Goal: Transaction & Acquisition: Purchase product/service

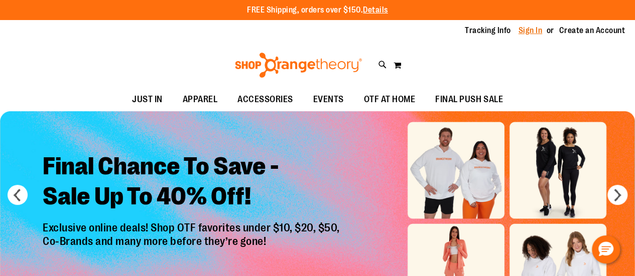
type input "**********"
click at [536, 32] on link "Sign In" at bounding box center [530, 30] width 24 height 11
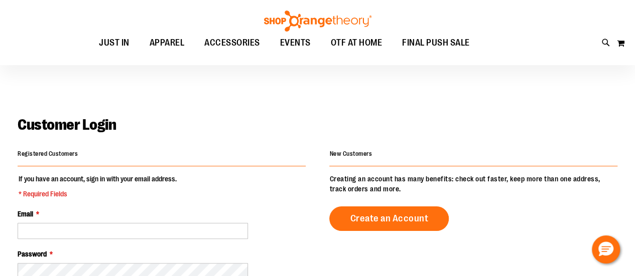
scroll to position [123, 0]
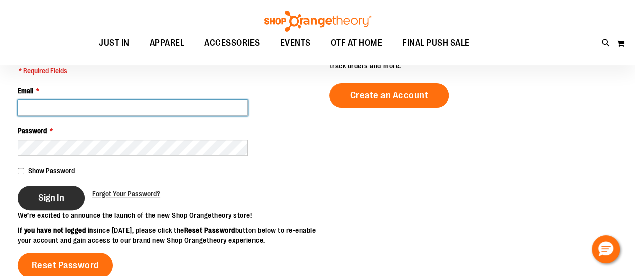
type input "**********"
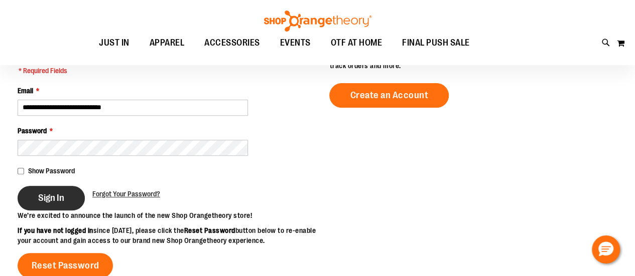
type input "**********"
click at [67, 202] on button "Sign In" at bounding box center [51, 198] width 67 height 25
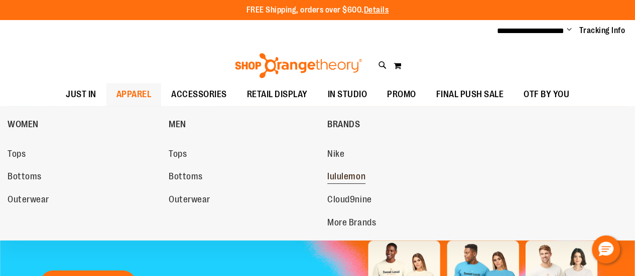
type input "**********"
click at [340, 176] on span "lululemon" at bounding box center [346, 178] width 38 height 13
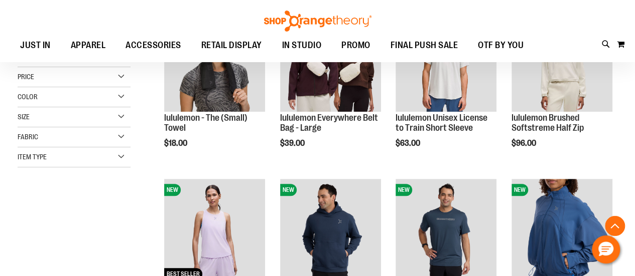
scroll to position [189, 0]
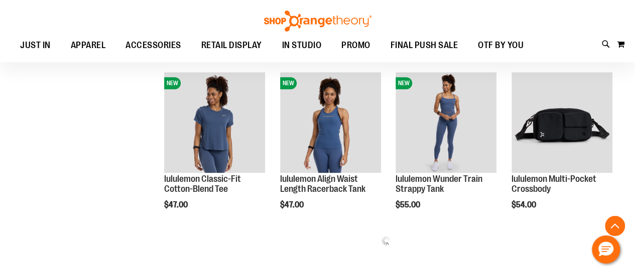
scroll to position [463, 0]
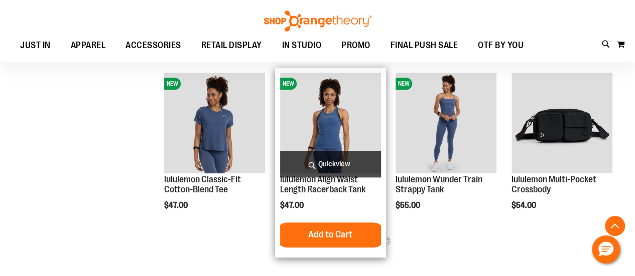
type input "**********"
click at [355, 135] on img "product" at bounding box center [330, 123] width 101 height 101
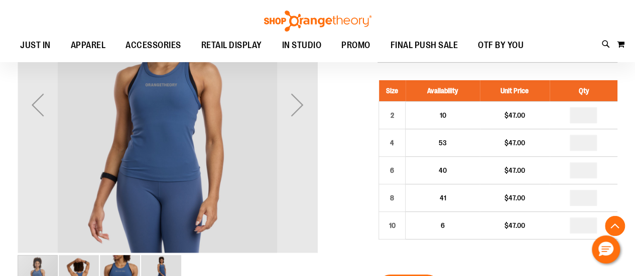
scroll to position [198, 0]
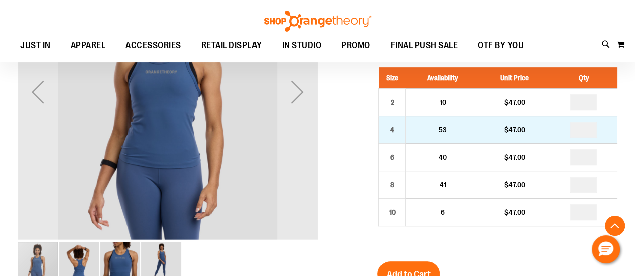
type input "**********"
click at [582, 132] on input "number" at bounding box center [582, 130] width 27 height 16
type input "*"
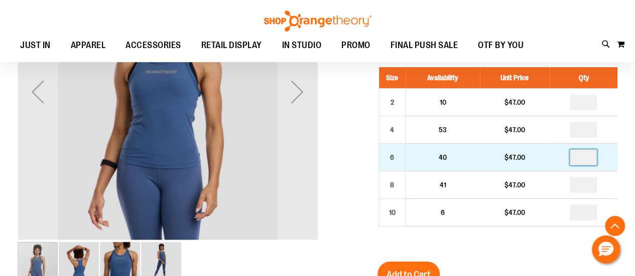
click at [585, 159] on input "number" at bounding box center [582, 157] width 27 height 16
type input "*"
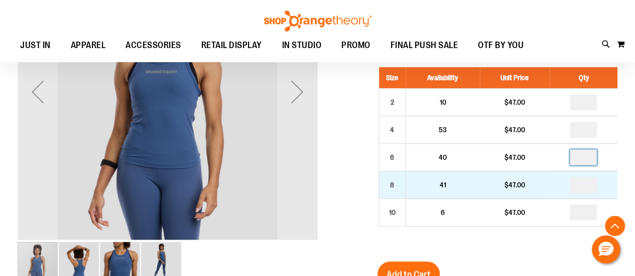
type input "*"
click at [582, 185] on input "number" at bounding box center [582, 185] width 27 height 16
type input "*"
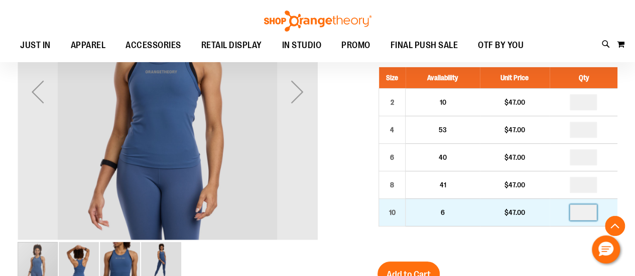
click at [582, 211] on input "number" at bounding box center [582, 213] width 27 height 16
type input "*"
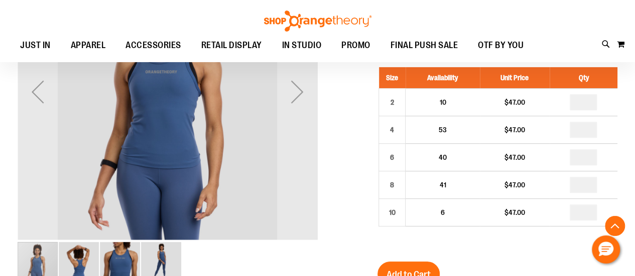
click at [406, 269] on span "Add to Cart" at bounding box center [408, 274] width 44 height 11
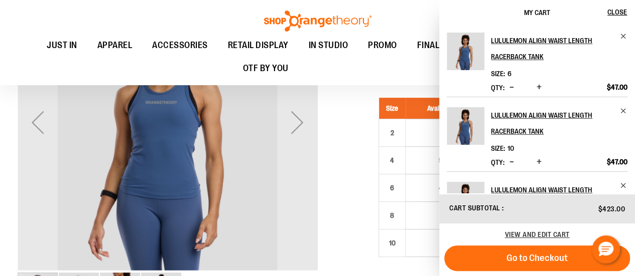
scroll to position [168, 0]
click at [626, 12] on span "Close" at bounding box center [617, 12] width 20 height 8
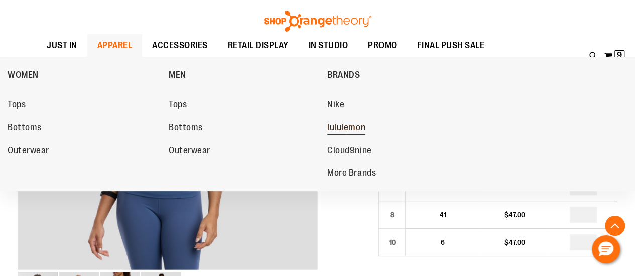
click at [339, 126] on span "lululemon" at bounding box center [346, 128] width 38 height 13
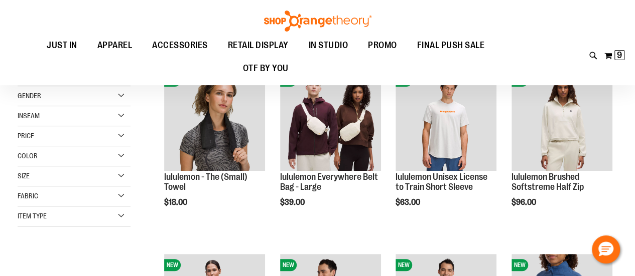
scroll to position [129, 0]
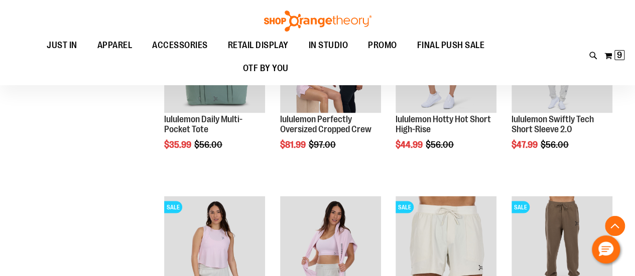
scroll to position [1043, 0]
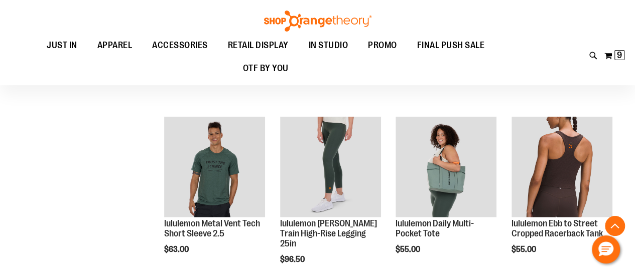
scroll to position [1189, 0]
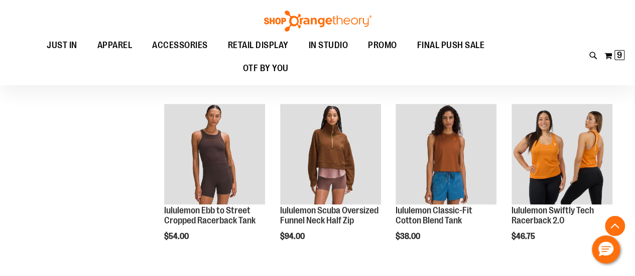
scroll to position [651, 0]
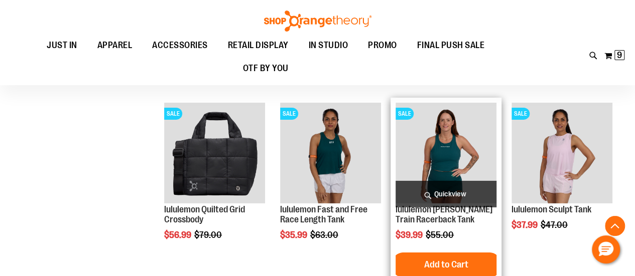
scroll to position [1703, 0]
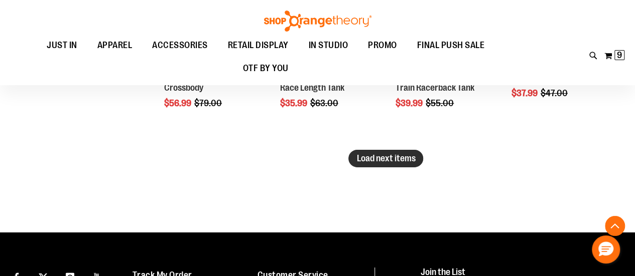
type input "**********"
click at [381, 157] on span "Load next items" at bounding box center [385, 159] width 59 height 10
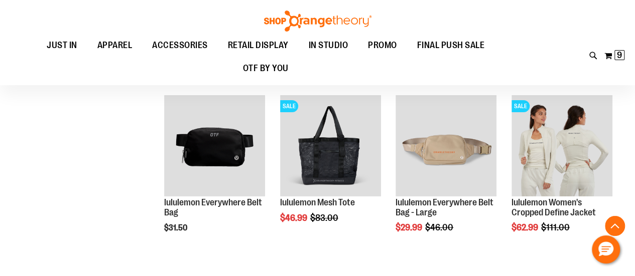
scroll to position [1763, 0]
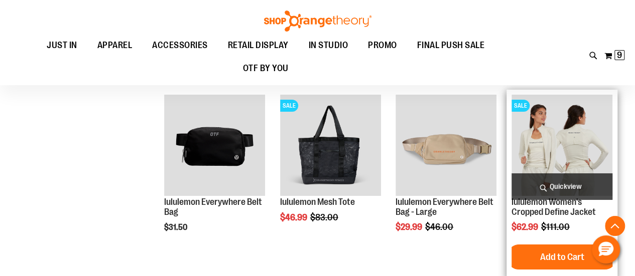
click at [570, 144] on img "product" at bounding box center [561, 145] width 101 height 101
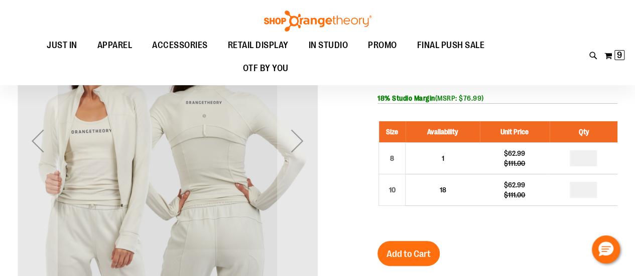
scroll to position [44, 0]
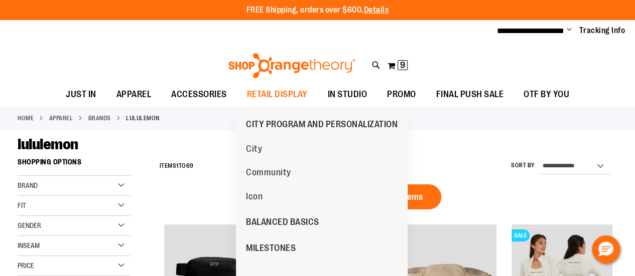
scroll to position [750, 0]
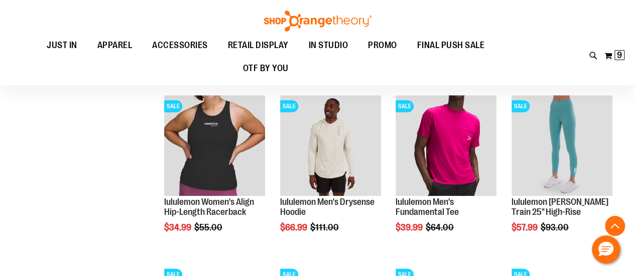
scroll to position [466, 0]
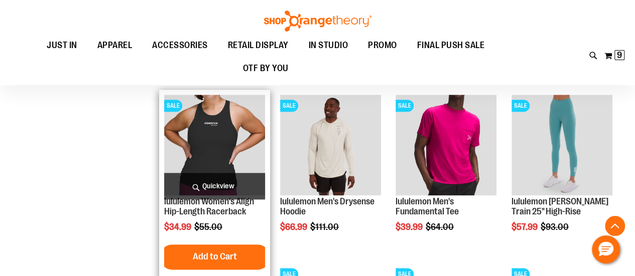
type input "**********"
click at [225, 150] on img "product" at bounding box center [214, 145] width 101 height 101
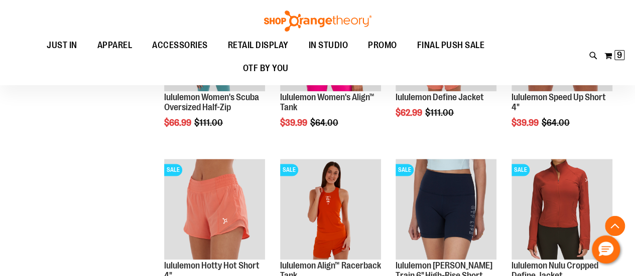
scroll to position [609, 0]
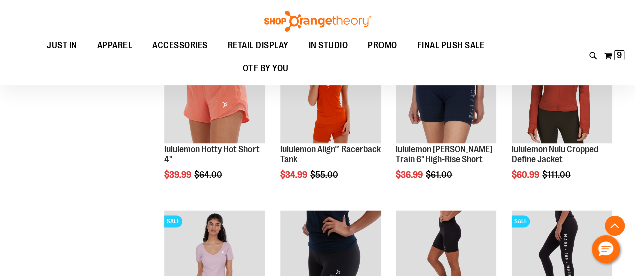
scroll to position [290, 0]
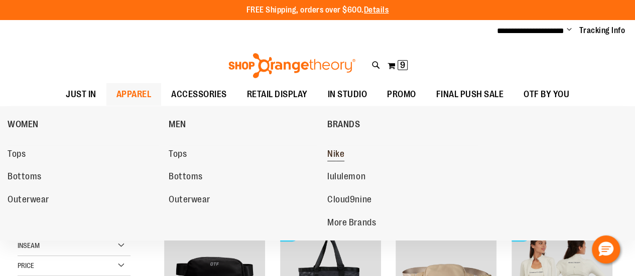
type input "**********"
click at [337, 156] on span "Nike" at bounding box center [335, 155] width 17 height 13
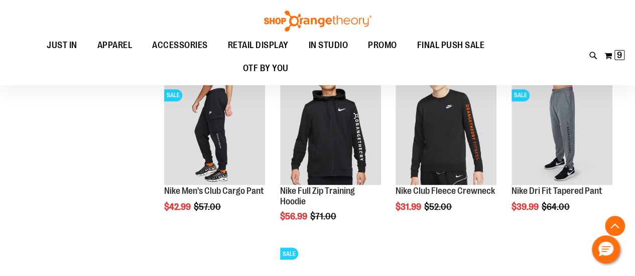
scroll to position [749, 0]
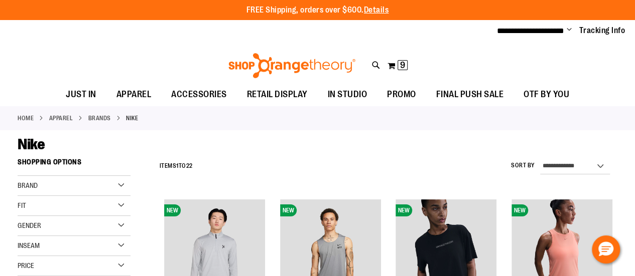
type input "**********"
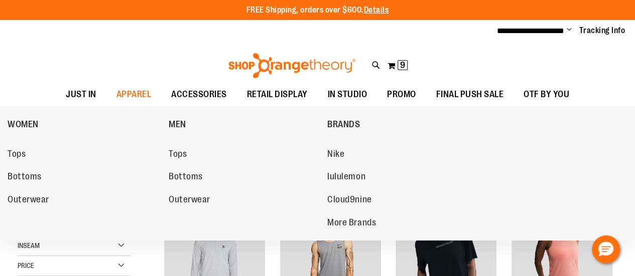
drag, startPoint x: 259, startPoint y: 179, endPoint x: 220, endPoint y: 190, distance: 40.8
click at [347, 220] on span "More Brands" at bounding box center [351, 224] width 49 height 13
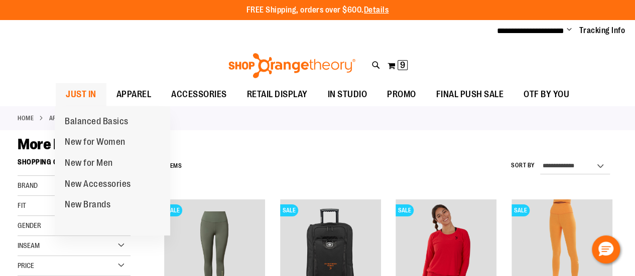
type input "**********"
click at [86, 92] on span "JUST IN" at bounding box center [81, 94] width 31 height 23
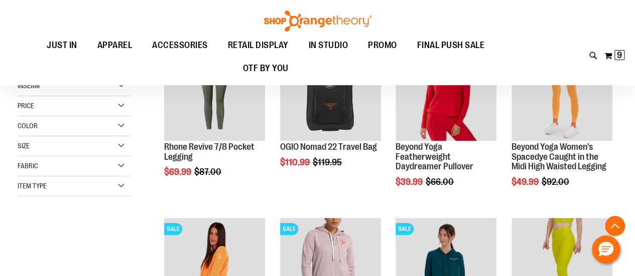
scroll to position [160, 0]
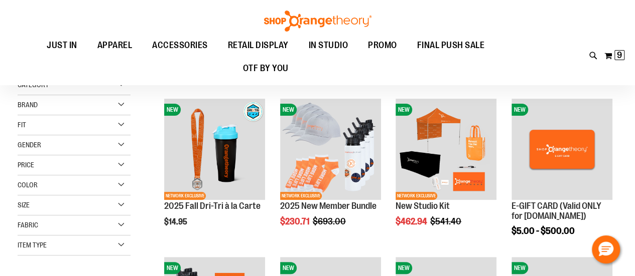
scroll to position [100, 0]
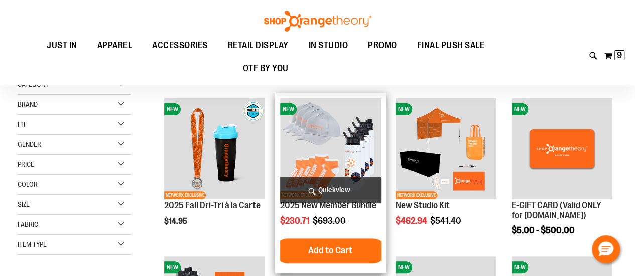
type input "**********"
click at [354, 158] on img "product" at bounding box center [330, 148] width 101 height 101
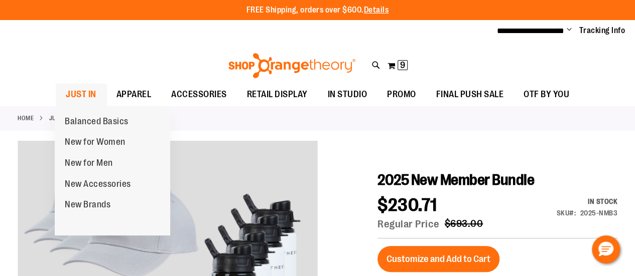
type input "**********"
click at [73, 96] on span "JUST IN" at bounding box center [81, 94] width 31 height 23
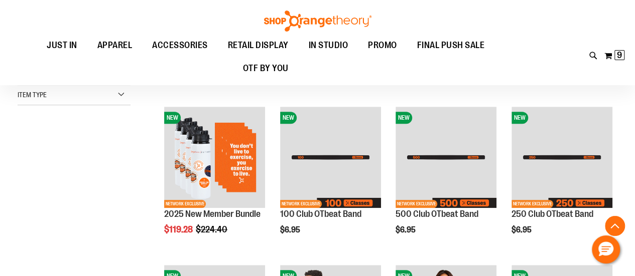
scroll to position [257, 0]
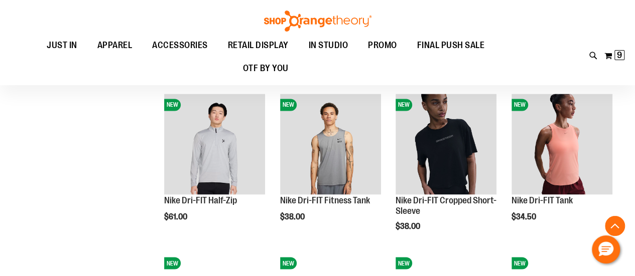
scroll to position [738, 0]
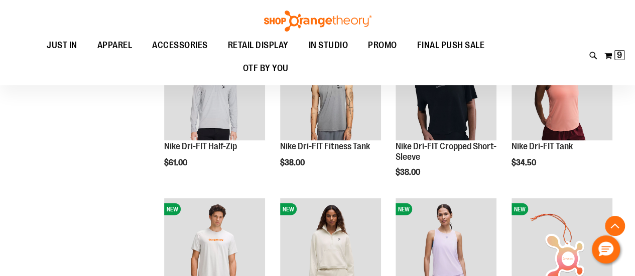
scroll to position [700, 0]
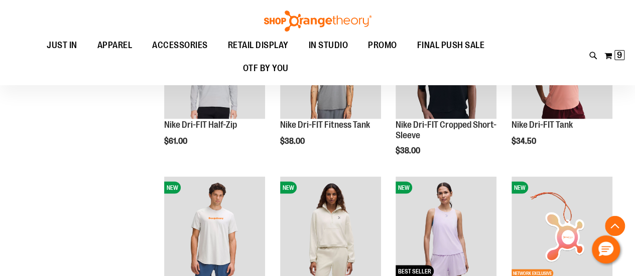
scroll to position [849, 0]
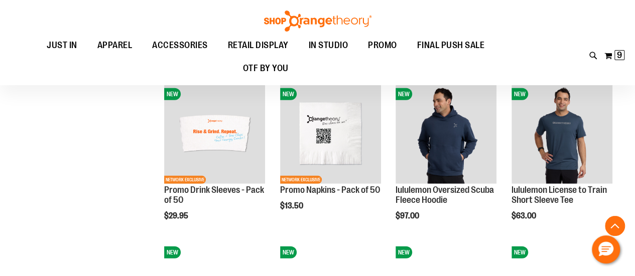
scroll to position [1226, 0]
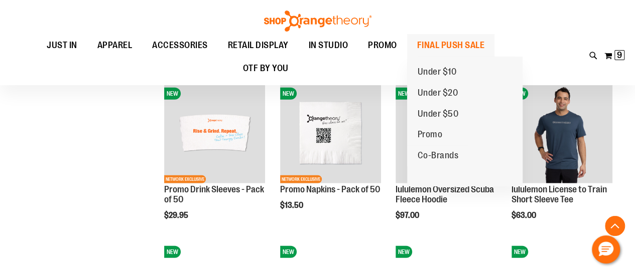
type input "**********"
click at [451, 46] on span "FINAL PUSH SALE" at bounding box center [451, 45] width 68 height 23
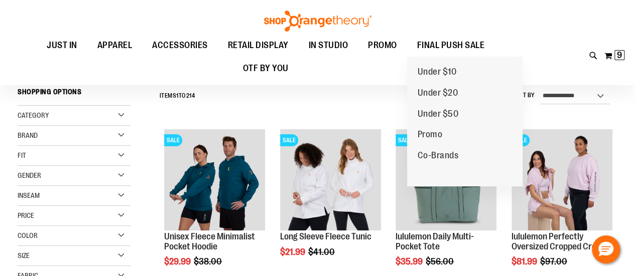
scroll to position [72, 0]
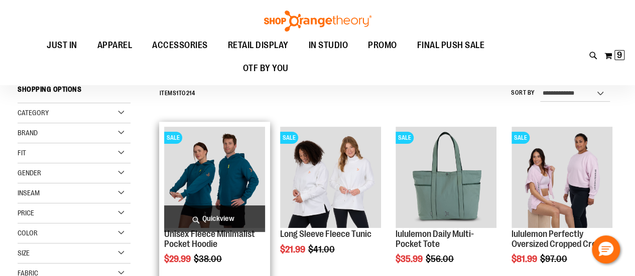
type input "**********"
click at [190, 159] on img "product" at bounding box center [214, 177] width 101 height 101
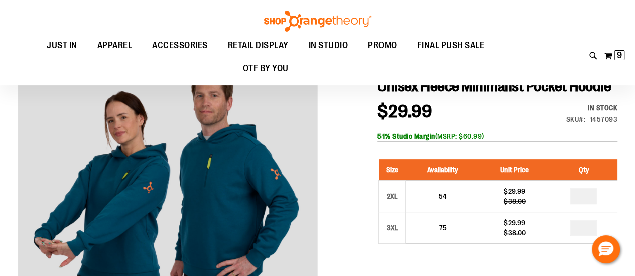
scroll to position [92, 0]
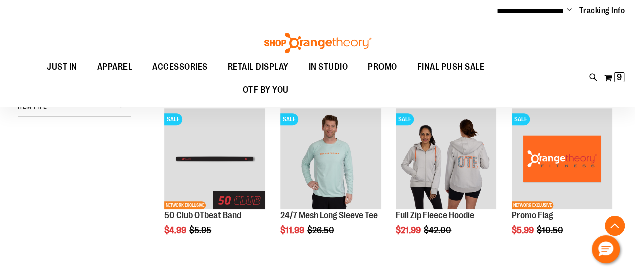
scroll to position [155, 0]
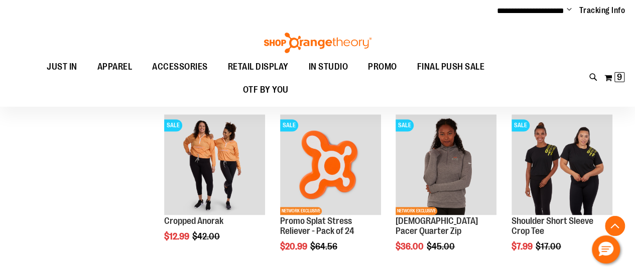
scroll to position [654, 0]
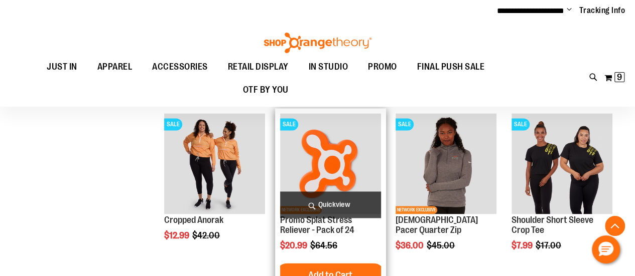
type input "**********"
click at [319, 171] on img "product" at bounding box center [330, 163] width 101 height 101
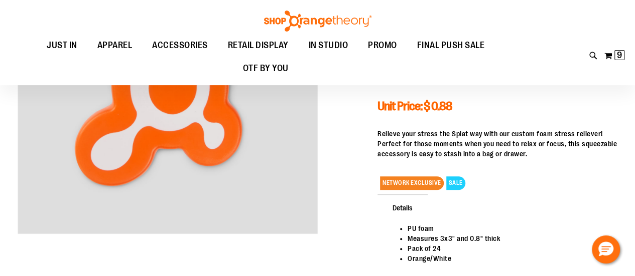
scroll to position [114, 0]
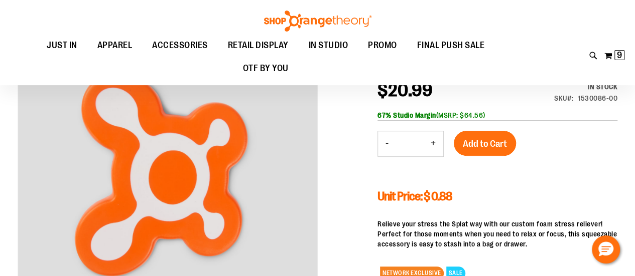
type input "**********"
click at [437, 144] on button "+" at bounding box center [433, 143] width 20 height 25
type input "*"
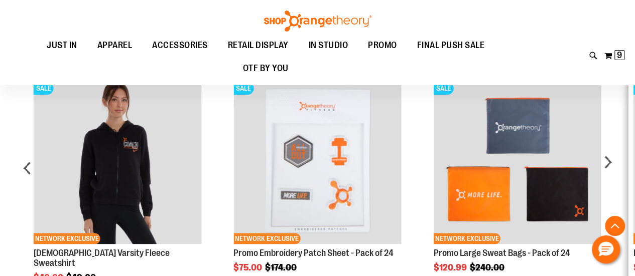
scroll to position [483, 0]
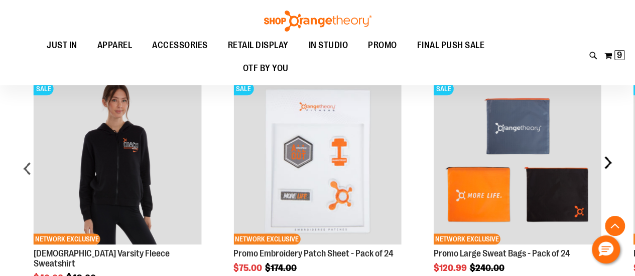
click at [604, 163] on div "next" at bounding box center [607, 172] width 20 height 221
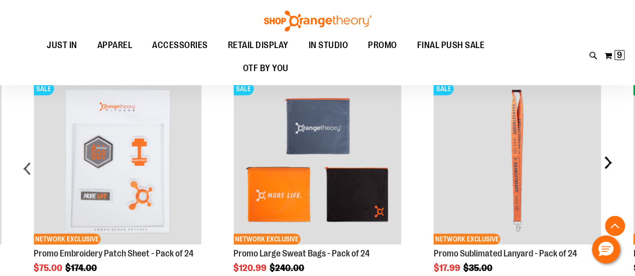
click at [604, 163] on div "next" at bounding box center [607, 172] width 20 height 221
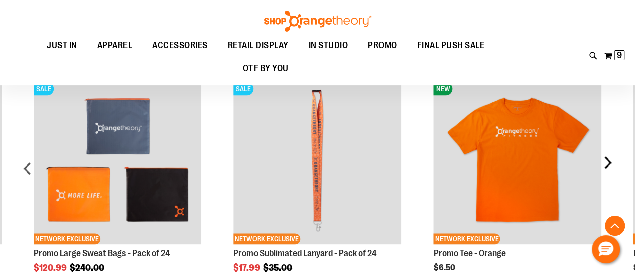
click at [604, 163] on div "next" at bounding box center [607, 172] width 20 height 221
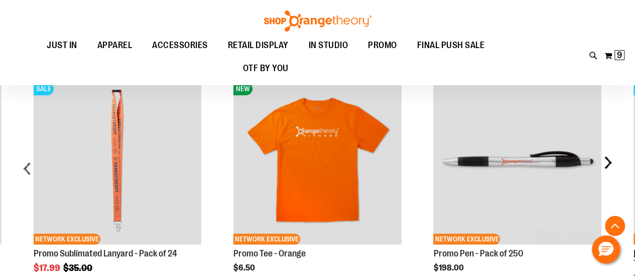
click at [604, 163] on div "next" at bounding box center [607, 172] width 20 height 221
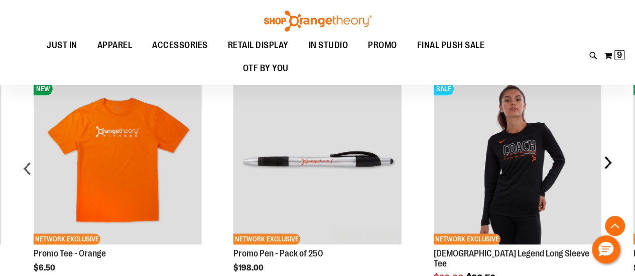
click at [604, 161] on div "next" at bounding box center [607, 172] width 20 height 221
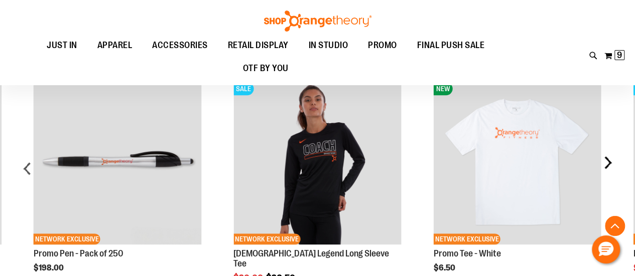
click at [604, 161] on div "next" at bounding box center [607, 172] width 20 height 221
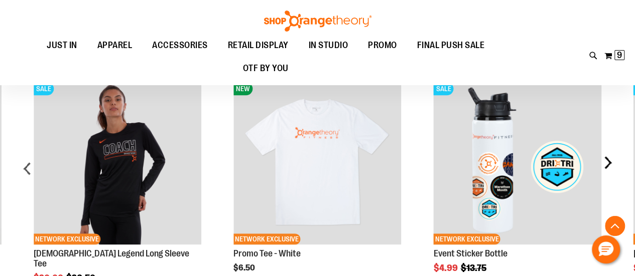
click at [604, 161] on div "next" at bounding box center [607, 172] width 20 height 221
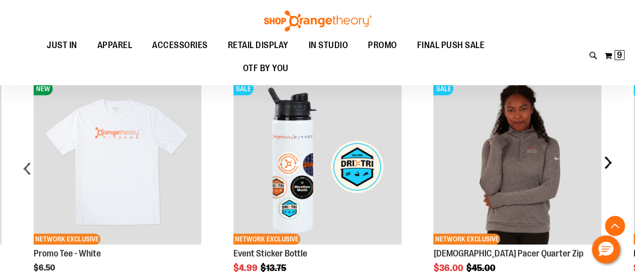
click at [604, 161] on div "next" at bounding box center [607, 172] width 20 height 221
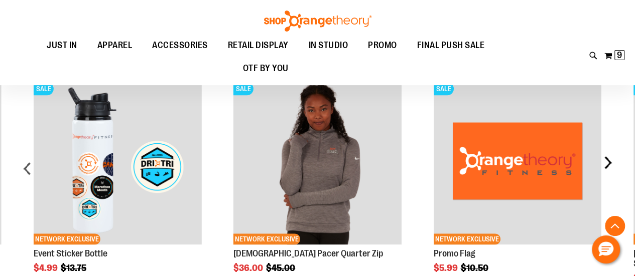
click at [604, 161] on div "next" at bounding box center [607, 172] width 20 height 221
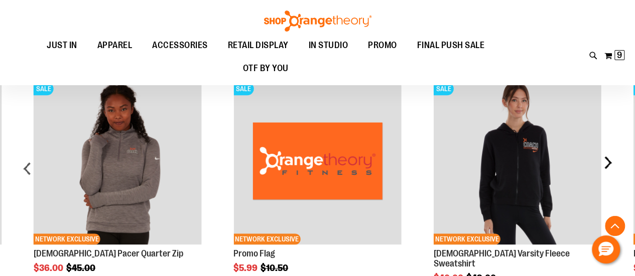
click at [604, 161] on div "next" at bounding box center [607, 172] width 20 height 221
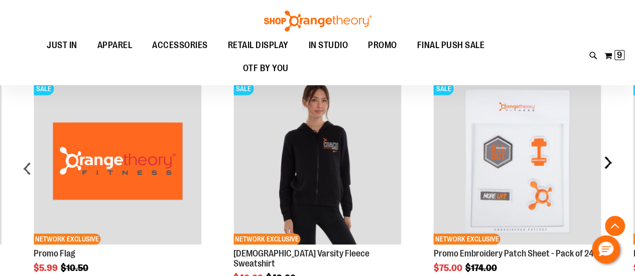
click at [604, 161] on div "next" at bounding box center [607, 172] width 20 height 221
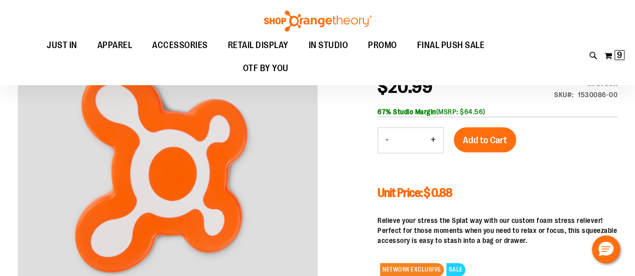
scroll to position [75, 0]
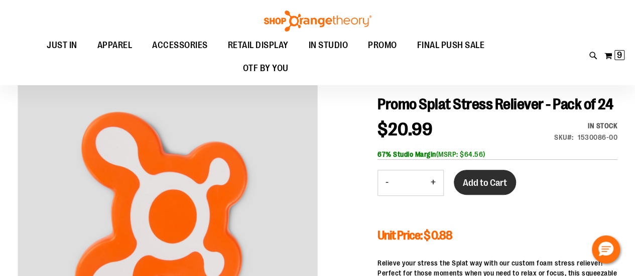
click at [486, 181] on span "Add to Cart" at bounding box center [485, 183] width 44 height 11
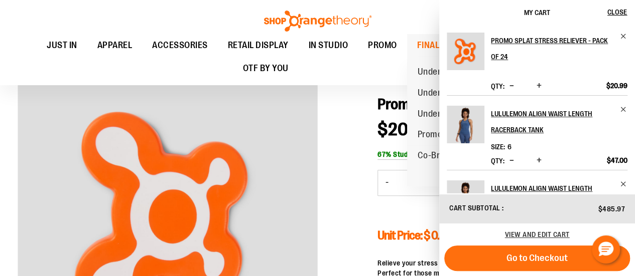
click at [415, 46] on link "FINAL PUSH SALE" at bounding box center [451, 45] width 88 height 23
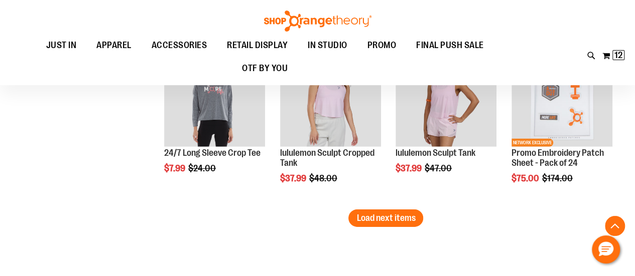
scroll to position [1501, 0]
type input "**********"
click at [366, 220] on span "Load next items" at bounding box center [385, 218] width 59 height 10
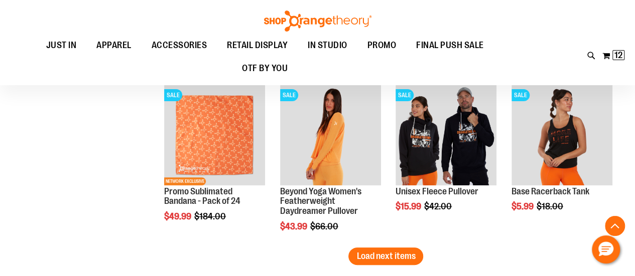
scroll to position [1975, 0]
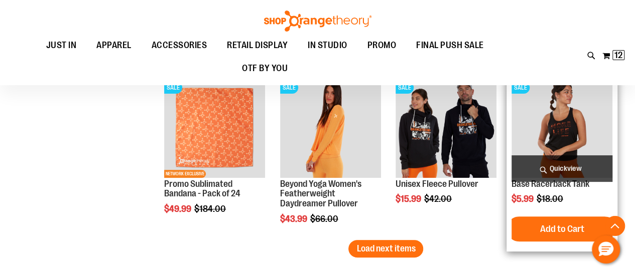
click at [556, 132] on img "product" at bounding box center [561, 127] width 101 height 101
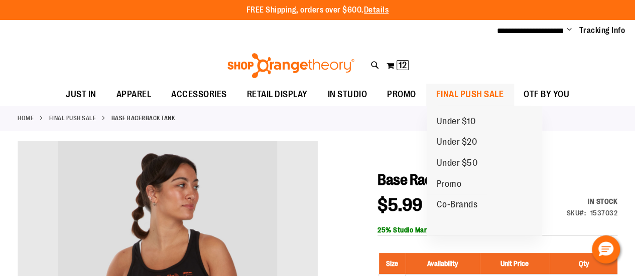
type input "**********"
click at [468, 93] on span "FINAL PUSH SALE" at bounding box center [470, 94] width 68 height 23
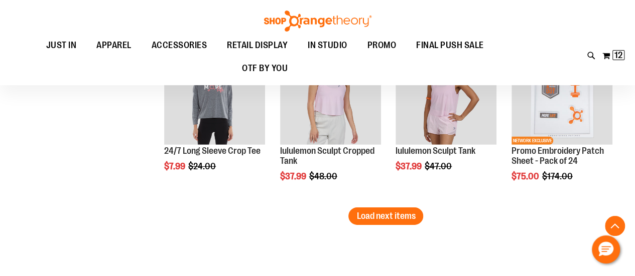
scroll to position [1505, 0]
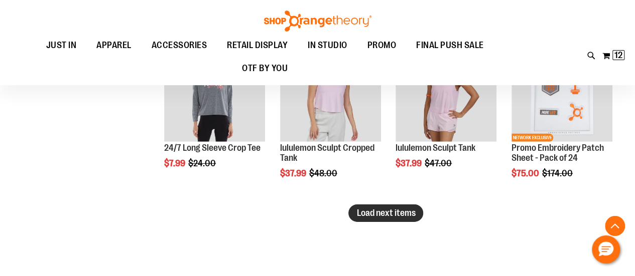
type input "**********"
click at [407, 218] on button "Load next items" at bounding box center [385, 214] width 75 height 18
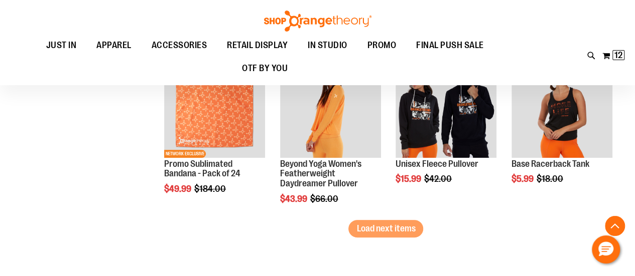
scroll to position [1995, 0]
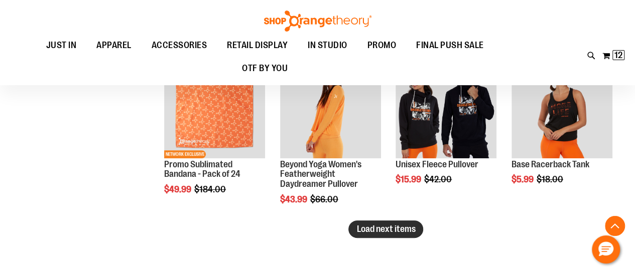
click at [377, 230] on span "Load next items" at bounding box center [385, 229] width 59 height 10
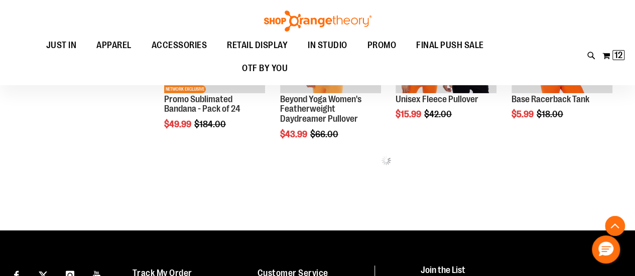
scroll to position [2043, 0]
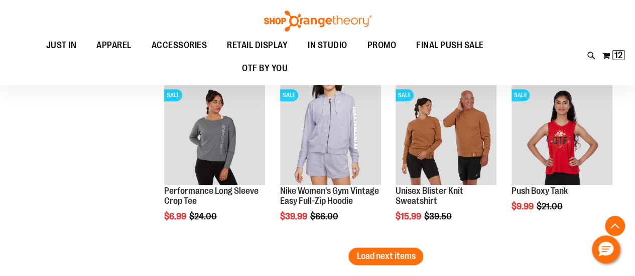
scroll to position [2474, 0]
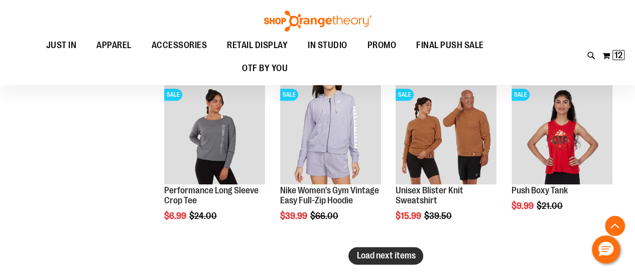
click at [388, 256] on span "Load next items" at bounding box center [385, 256] width 59 height 10
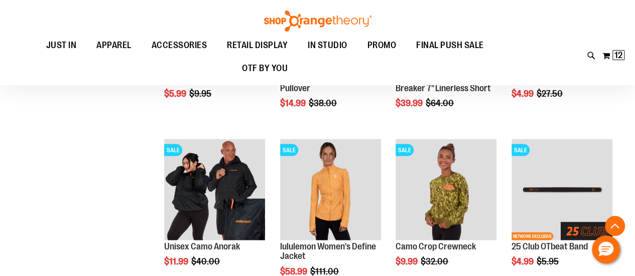
scroll to position [2979, 0]
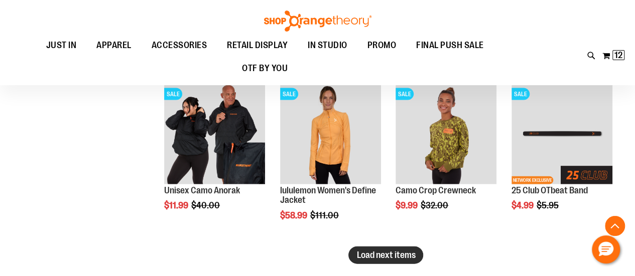
click at [396, 258] on span "Load next items" at bounding box center [385, 255] width 59 height 10
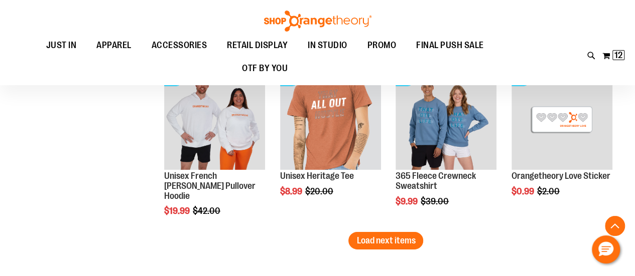
scroll to position [3500, 0]
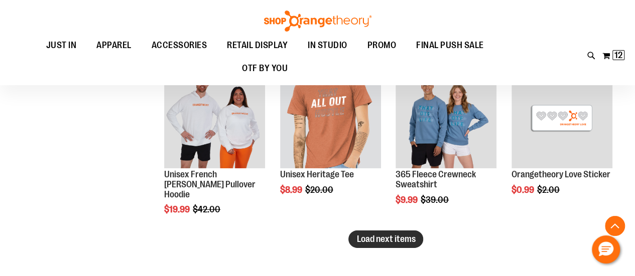
click at [371, 236] on span "Load next items" at bounding box center [385, 239] width 59 height 10
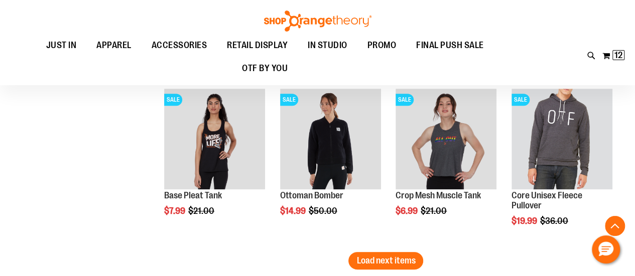
scroll to position [3995, 0]
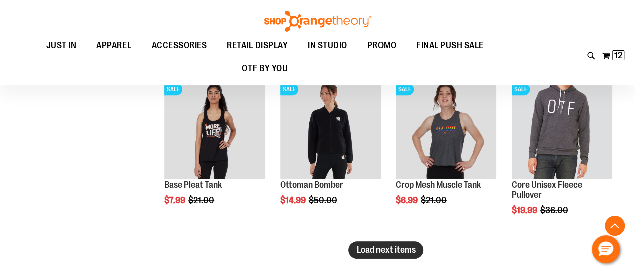
click at [403, 248] on span "Load next items" at bounding box center [385, 250] width 59 height 10
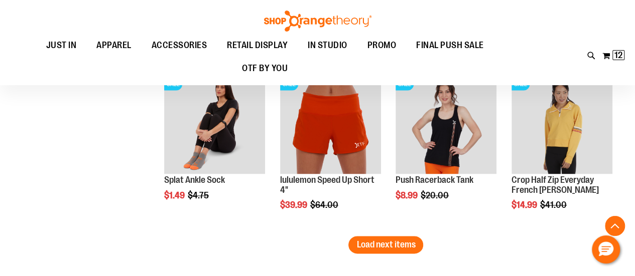
scroll to position [4517, 0]
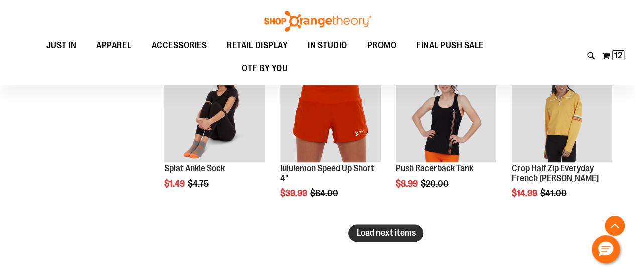
click at [372, 232] on span "Load next items" at bounding box center [385, 233] width 59 height 10
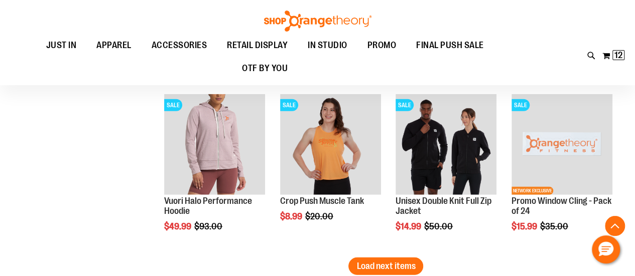
scroll to position [5047, 0]
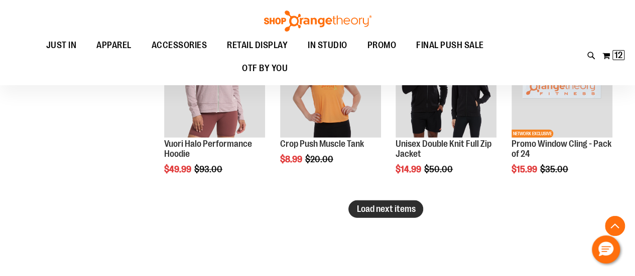
click at [388, 209] on span "Load next items" at bounding box center [385, 209] width 59 height 10
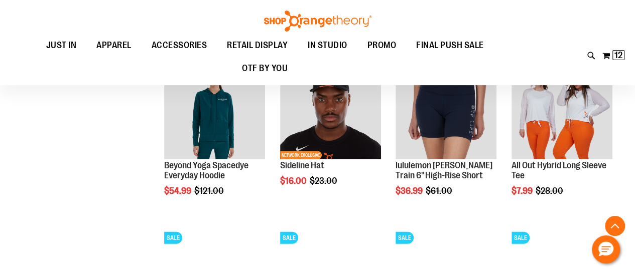
scroll to position [5193, 0]
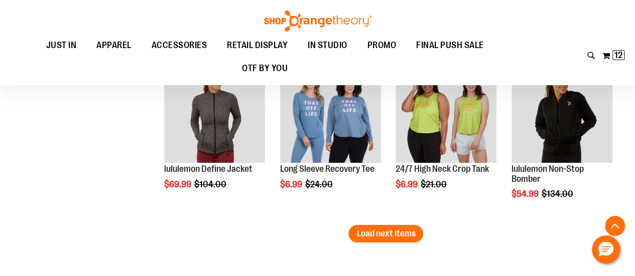
scroll to position [5528, 0]
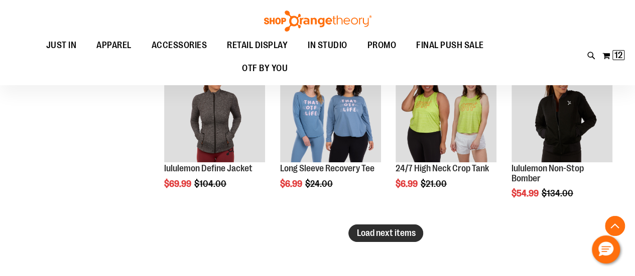
click at [394, 232] on span "Load next items" at bounding box center [385, 233] width 59 height 10
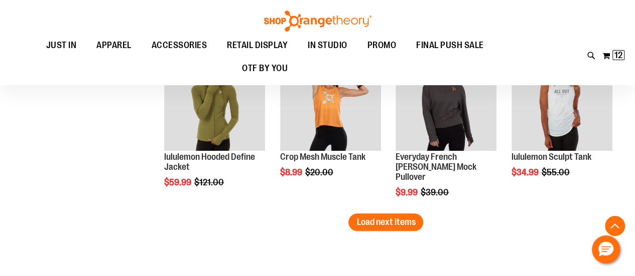
scroll to position [6045, 0]
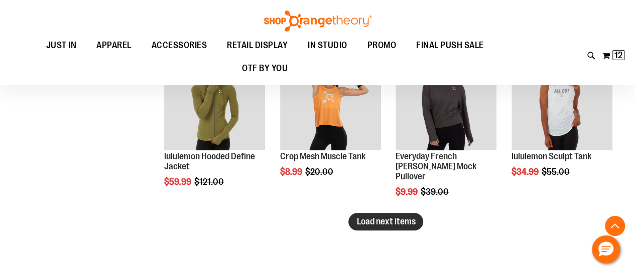
click at [372, 215] on button "Load next items" at bounding box center [385, 222] width 75 height 18
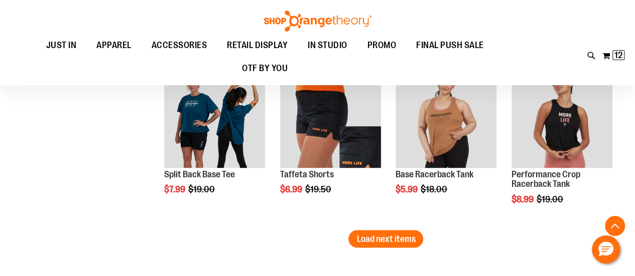
scroll to position [6582, 0]
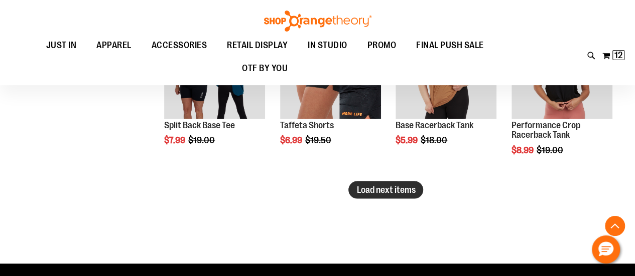
click at [387, 192] on span "Load next items" at bounding box center [385, 190] width 59 height 10
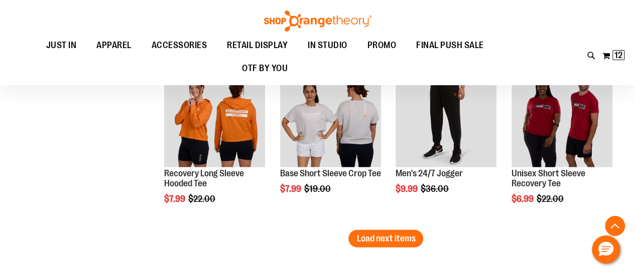
scroll to position [7039, 0]
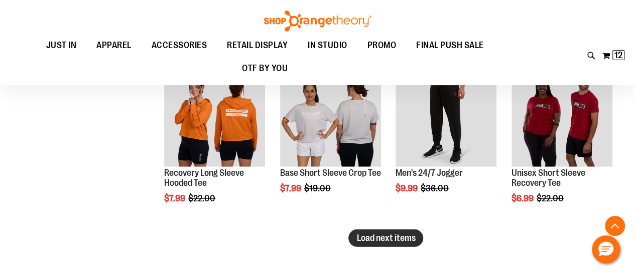
click at [408, 242] on span "Load next items" at bounding box center [385, 238] width 59 height 10
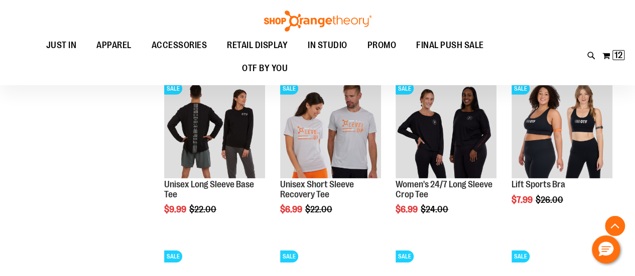
scroll to position [7196, 0]
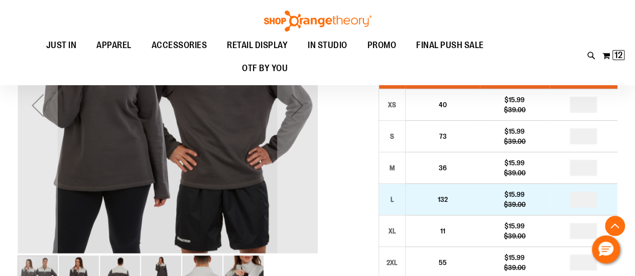
scroll to position [186, 0]
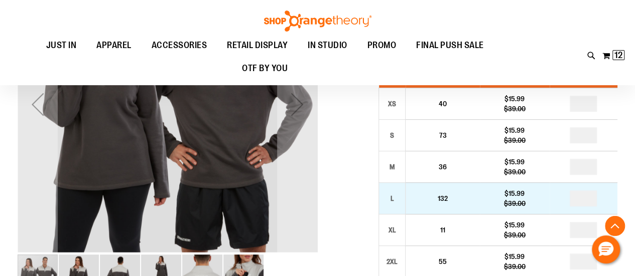
type input "**********"
click at [576, 203] on input "number" at bounding box center [582, 199] width 27 height 16
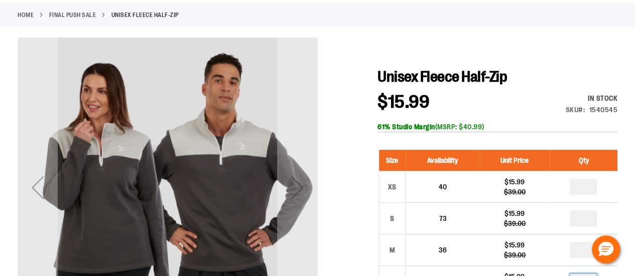
scroll to position [0, 0]
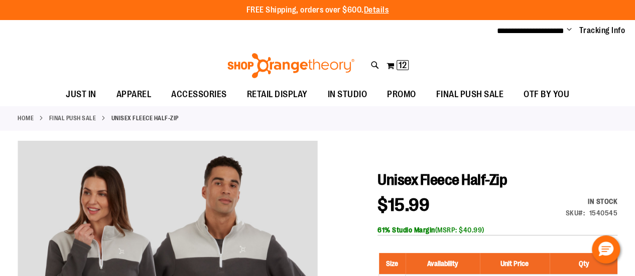
type input "*"
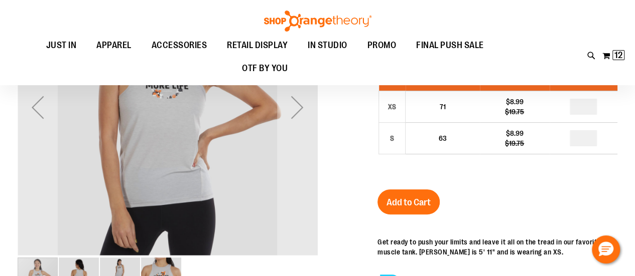
scroll to position [77, 0]
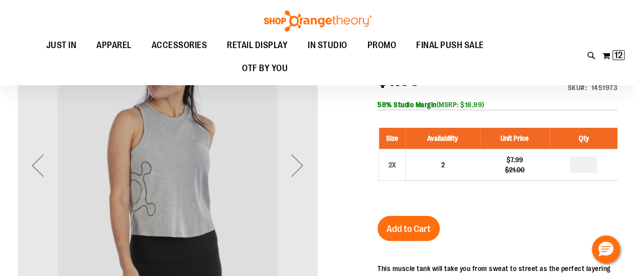
scroll to position [18, 0]
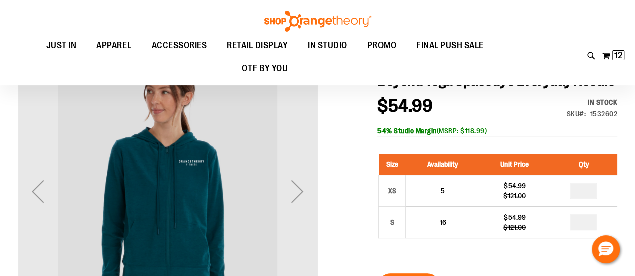
scroll to position [133, 0]
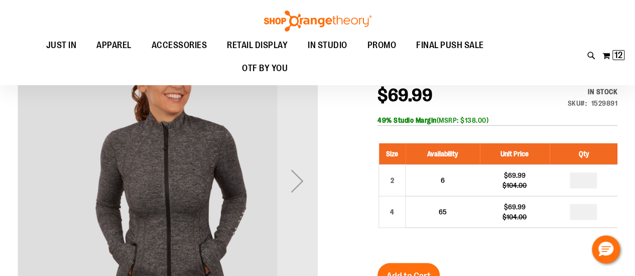
scroll to position [108, 0]
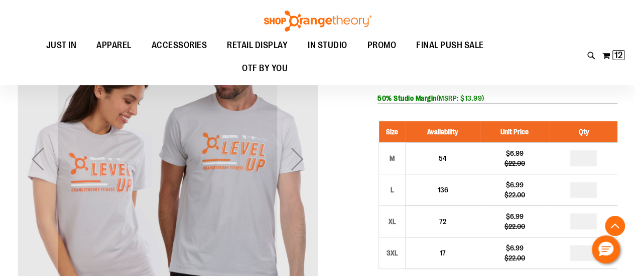
scroll to position [225, 0]
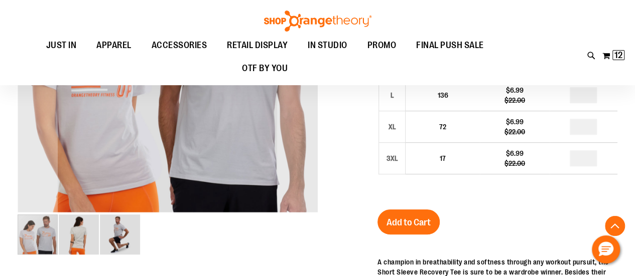
type input "**********"
click at [123, 244] on img "image 3 of 3" at bounding box center [120, 235] width 40 height 40
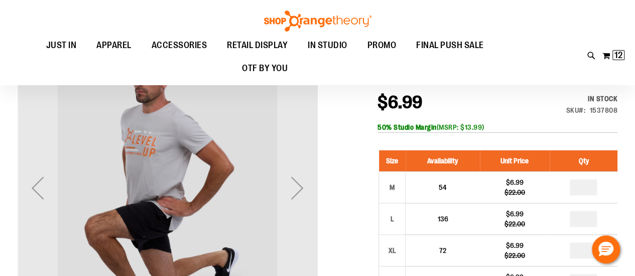
scroll to position [84, 0]
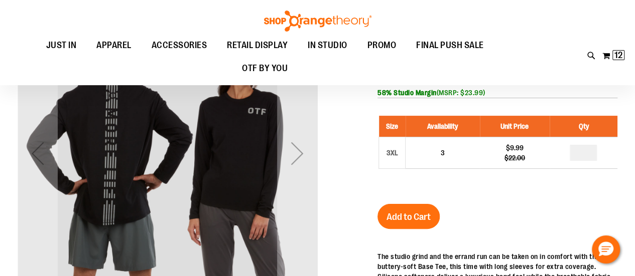
scroll to position [31, 0]
